Goal: Information Seeking & Learning: Learn about a topic

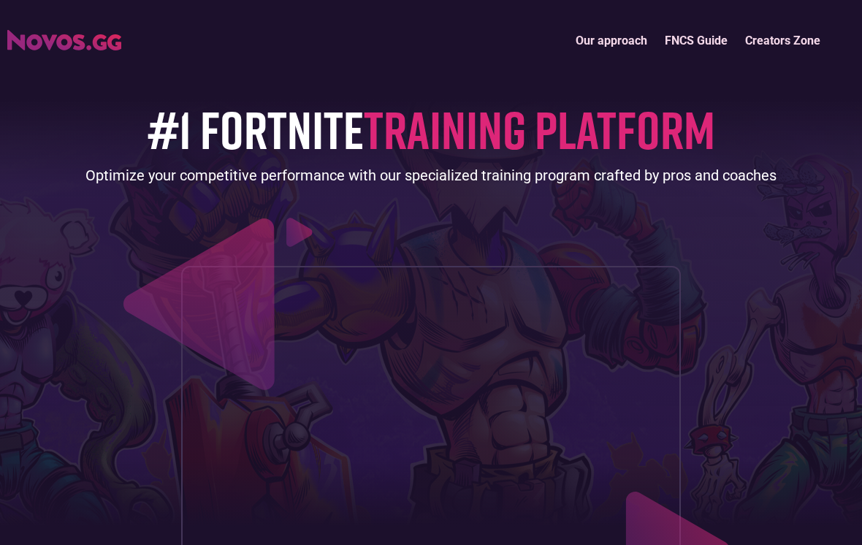
click at [69, 33] on img "home" at bounding box center [64, 40] width 114 height 20
click at [631, 42] on link "Our approach" at bounding box center [611, 40] width 89 height 31
click at [699, 33] on link "FNCS Guide" at bounding box center [696, 40] width 80 height 31
click at [802, 44] on link "Creators Zone" at bounding box center [783, 40] width 93 height 31
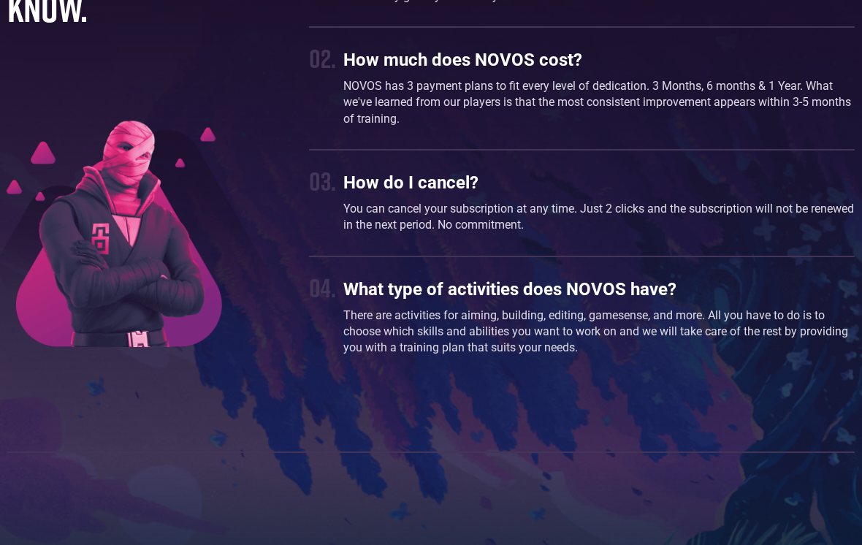
scroll to position [3959, 0]
click at [751, 205] on p "You can cancel your subscription at any time. Just 2 clicks and the subscriptio…" at bounding box center [599, 216] width 512 height 33
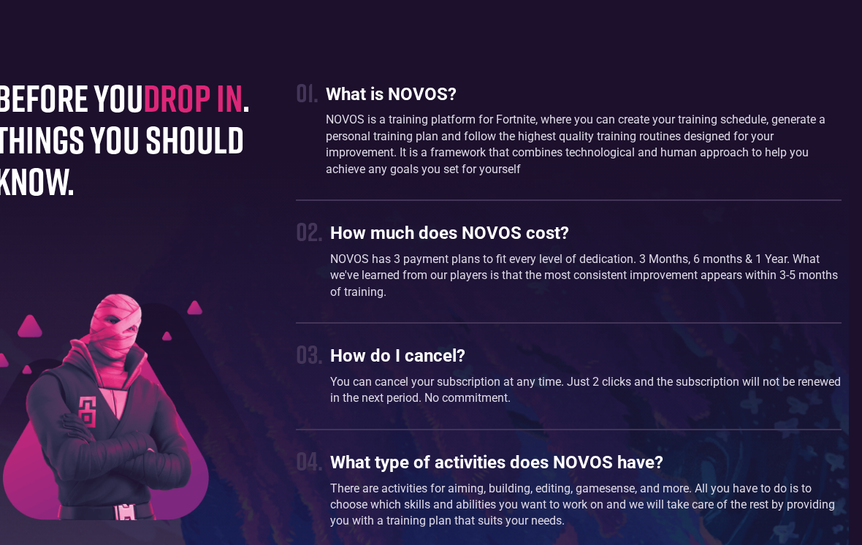
scroll to position [3785, 13]
click at [636, 354] on h3 "How do I cancel?" at bounding box center [586, 356] width 512 height 21
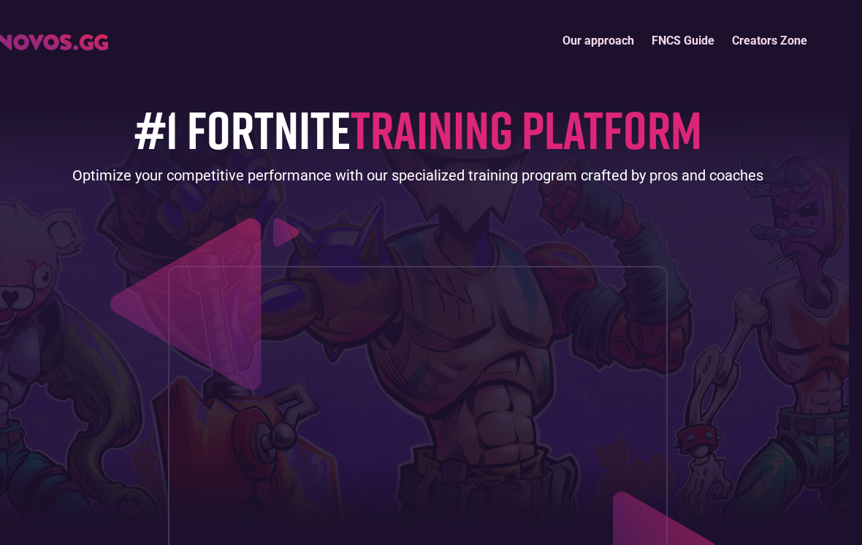
scroll to position [0, 0]
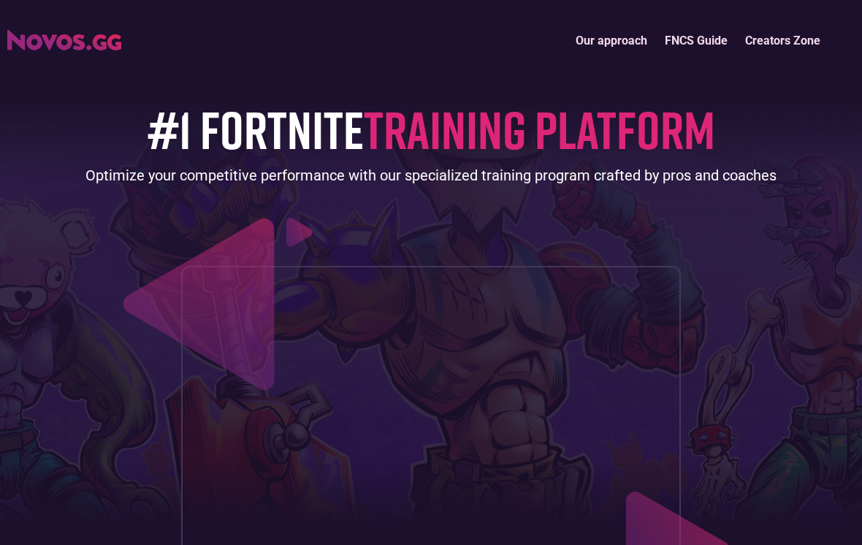
click at [63, 42] on img "home" at bounding box center [64, 40] width 114 height 20
click at [46, 42] on img "home" at bounding box center [64, 40] width 114 height 20
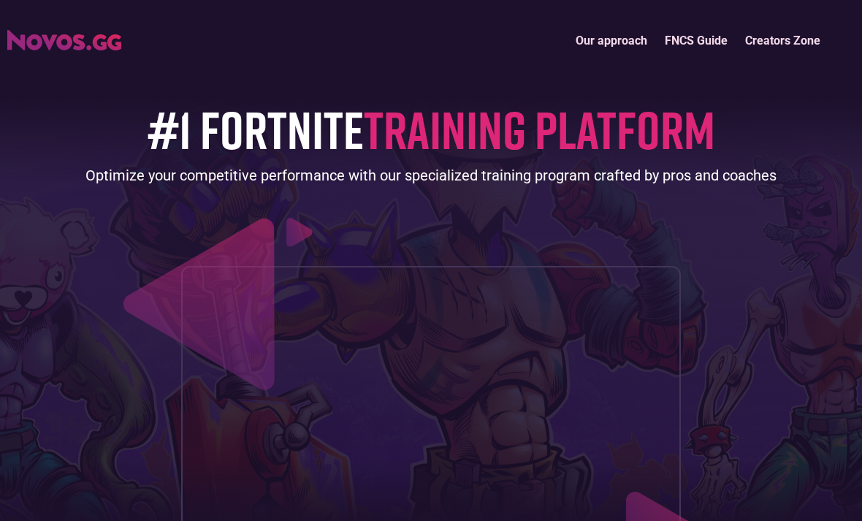
click at [816, 36] on link "Creators Zone" at bounding box center [783, 40] width 93 height 31
click at [715, 42] on link "FNCS Guide" at bounding box center [696, 40] width 80 height 31
